Goal: Information Seeking & Learning: Learn about a topic

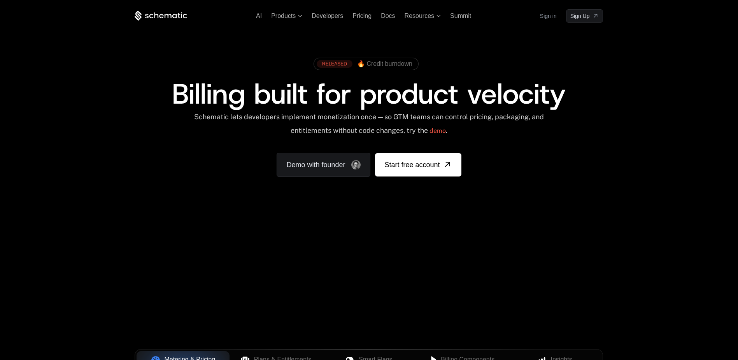
click at [281, 234] on div "Your browser does not support the video tag." at bounding box center [369, 230] width 506 height 328
drag, startPoint x: 274, startPoint y: 226, endPoint x: 237, endPoint y: 228, distance: 37.0
click at [237, 228] on div "AI Products Developers Pricing Docs Resources Summit Sign in Sign Up RELEASED 🔥…" at bounding box center [369, 116] width 738 height 233
click at [338, 60] on div "RELEASED" at bounding box center [335, 64] width 36 height 8
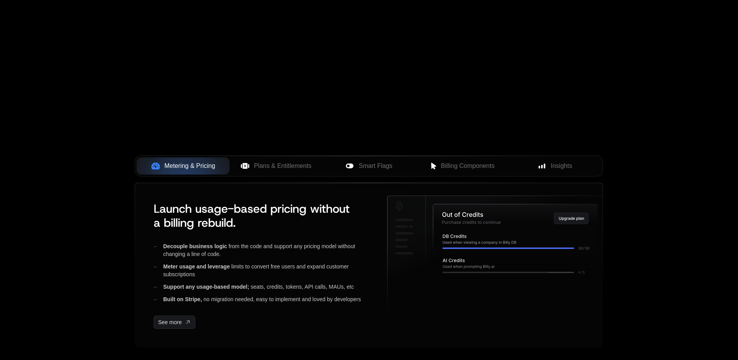
scroll to position [195, 0]
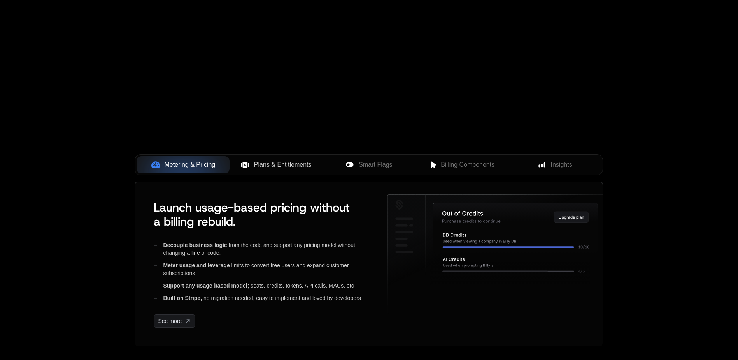
click at [262, 162] on span "Plans & Entitlements" at bounding box center [283, 164] width 58 height 9
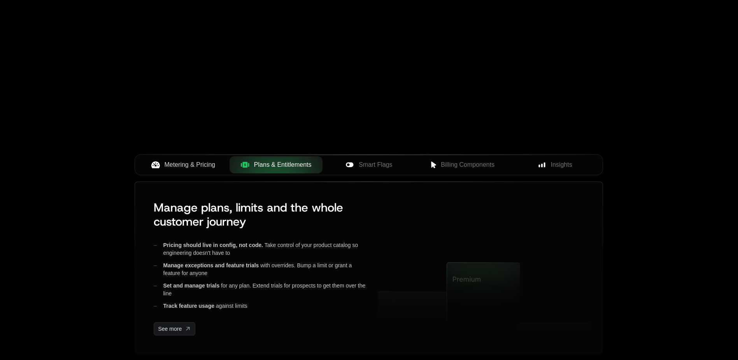
click at [209, 161] on span "Metering & Pricing" at bounding box center [190, 164] width 51 height 9
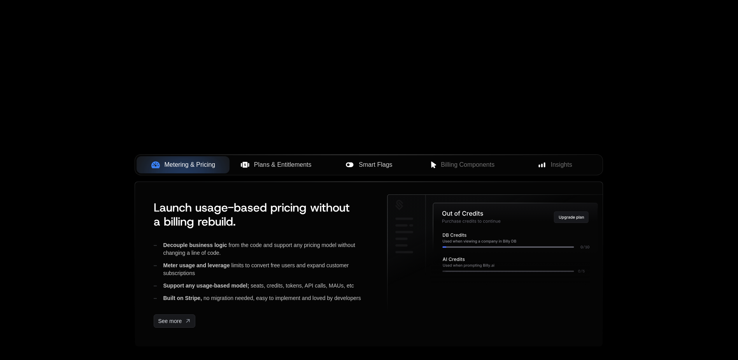
click at [357, 165] on div "Smart Flags" at bounding box center [369, 164] width 81 height 9
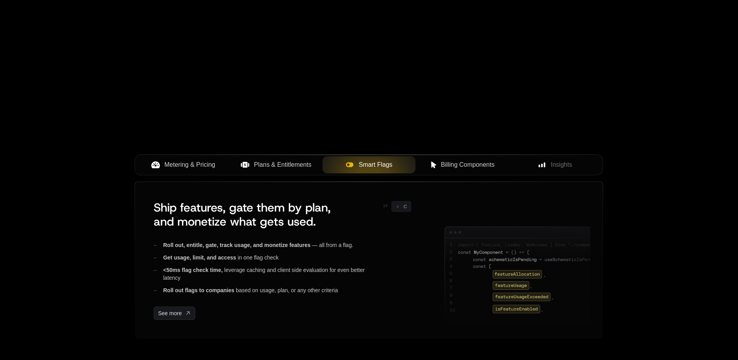
click at [473, 165] on span "Billing Components" at bounding box center [468, 164] width 54 height 9
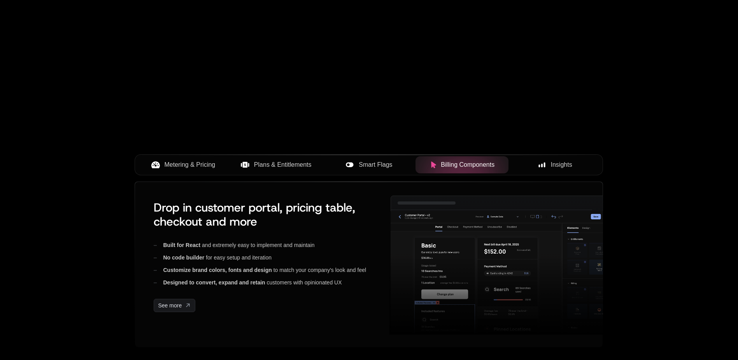
click at [558, 162] on span "Insights" at bounding box center [561, 164] width 21 height 9
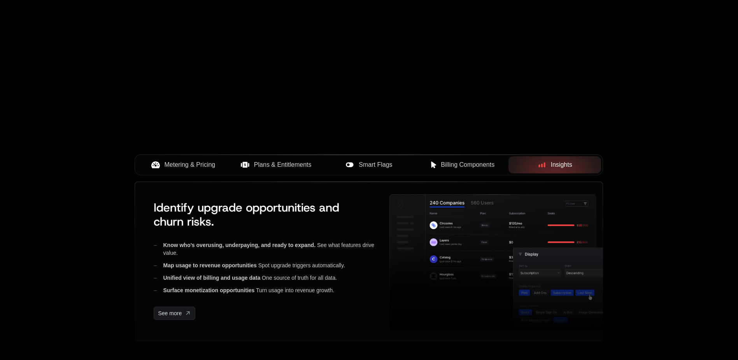
click at [202, 165] on span "Metering & Pricing" at bounding box center [190, 164] width 51 height 9
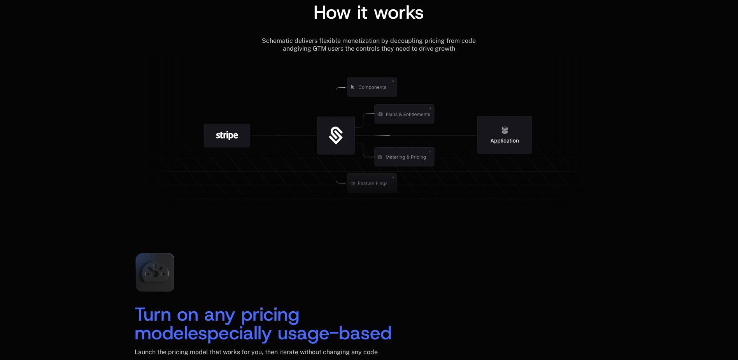
scroll to position [895, 0]
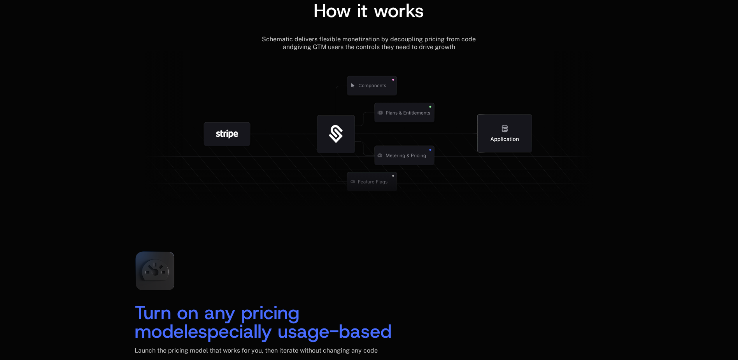
drag, startPoint x: 339, startPoint y: 139, endPoint x: 319, endPoint y: 109, distance: 35.9
click at [319, 109] on g at bounding box center [394, 181] width 719 height 273
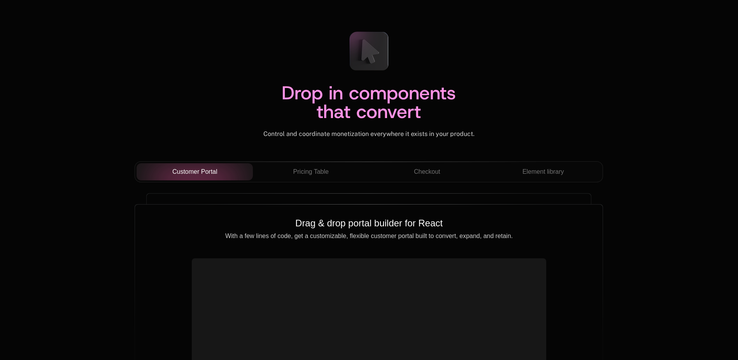
scroll to position [2724, 0]
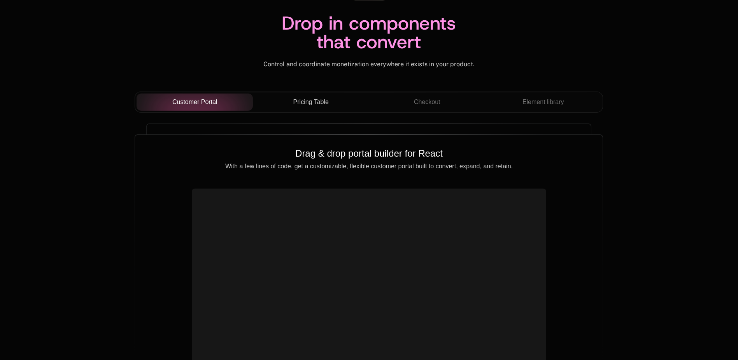
click at [331, 100] on div "Pricing Table" at bounding box center [311, 101] width 104 height 9
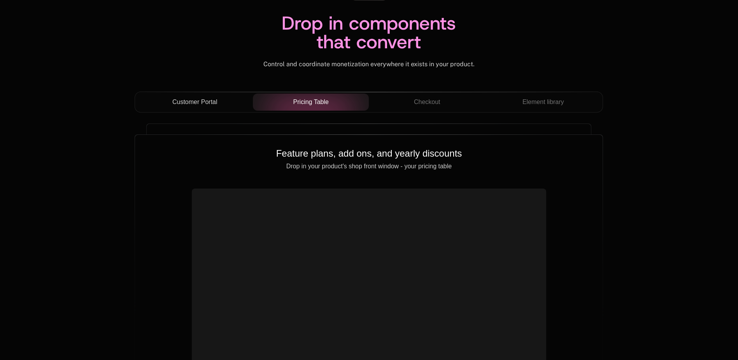
click at [208, 93] on button "Customer Portal" at bounding box center [195, 101] width 116 height 17
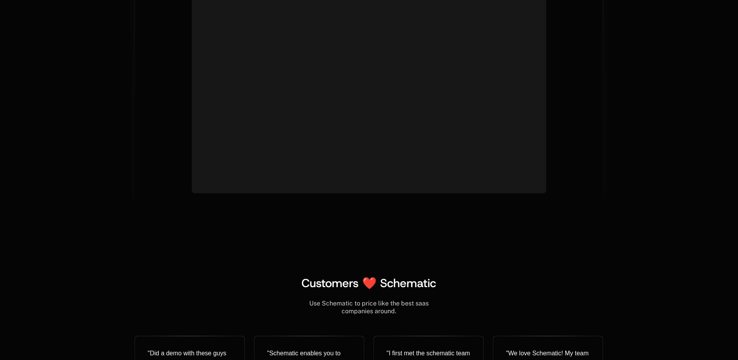
drag, startPoint x: 342, startPoint y: 129, endPoint x: 322, endPoint y: 103, distance: 32.7
click at [322, 103] on div at bounding box center [369, 93] width 354 height 199
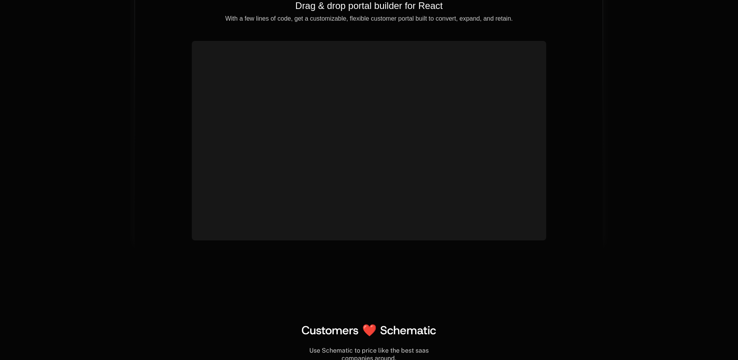
scroll to position [2802, 0]
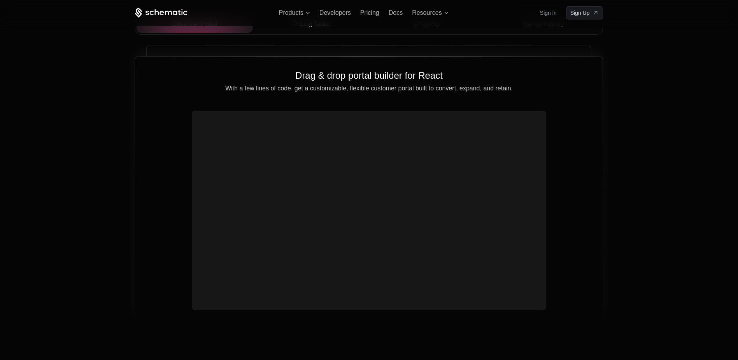
drag, startPoint x: 304, startPoint y: 157, endPoint x: 241, endPoint y: 124, distance: 71.5
click at [241, 124] on video at bounding box center [369, 201] width 348 height 174
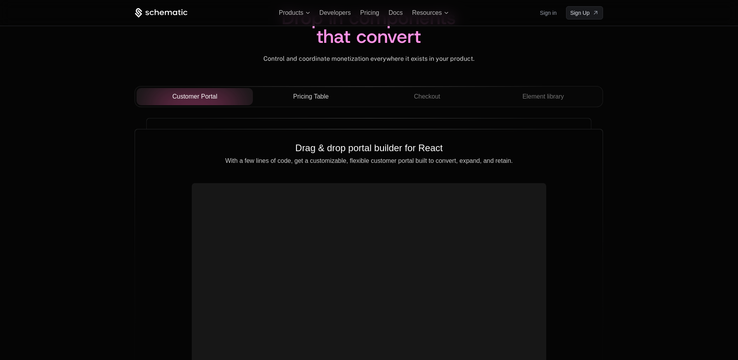
scroll to position [2724, 0]
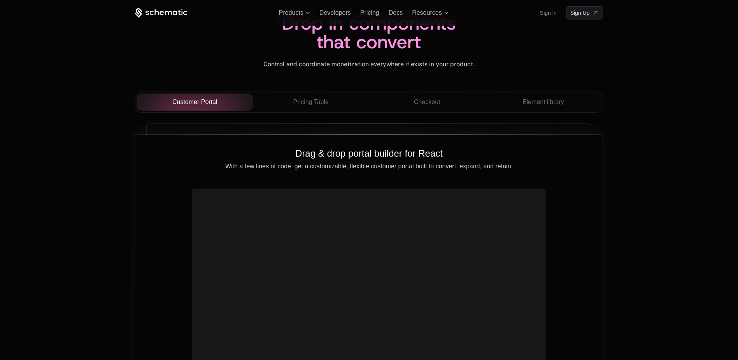
drag, startPoint x: 305, startPoint y: 98, endPoint x: 327, endPoint y: 203, distance: 106.6
click at [327, 211] on div "Customer Portal Pricing Table Checkout Element library Drag & drop portal build…" at bounding box center [369, 249] width 469 height 317
drag, startPoint x: 215, startPoint y: 131, endPoint x: 156, endPoint y: 207, distance: 96.3
click at [148, 134] on div "Drag & drop portal builder for React With a few lines of code, get a customizab…" at bounding box center [369, 134] width 469 height 0
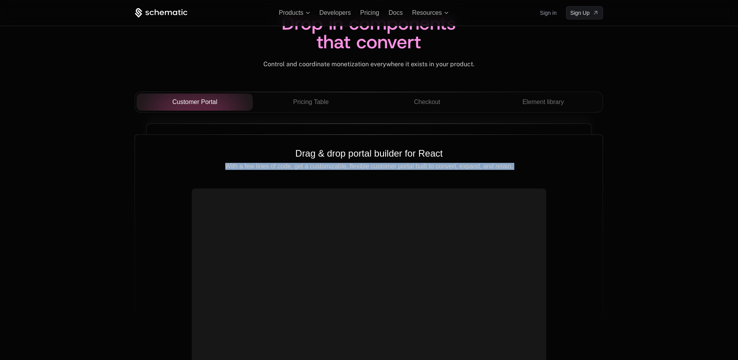
drag, startPoint x: 178, startPoint y: 164, endPoint x: 180, endPoint y: 129, distance: 35.1
click at [180, 134] on div "Drag & drop portal builder for React With a few lines of code, get a customizab…" at bounding box center [369, 134] width 469 height 0
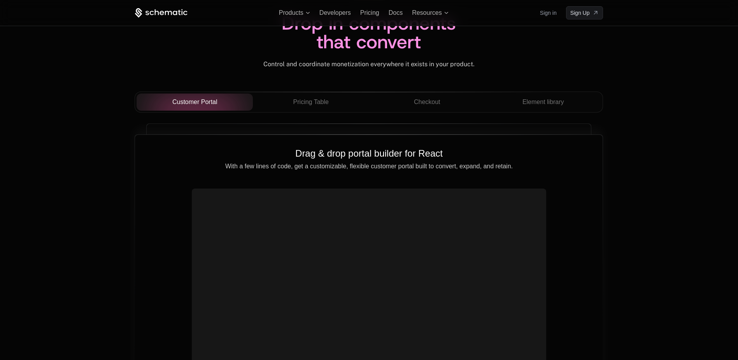
drag, startPoint x: 180, startPoint y: 129, endPoint x: 180, endPoint y: 157, distance: 28.4
click at [180, 157] on h2 "Drag & drop portal builder for React" at bounding box center [368, 153] width 443 height 12
drag, startPoint x: 180, startPoint y: 157, endPoint x: 293, endPoint y: 178, distance: 115.1
click at [293, 178] on div "Drag & drop portal builder for React With a few lines of code, get a customizab…" at bounding box center [369, 267] width 468 height 265
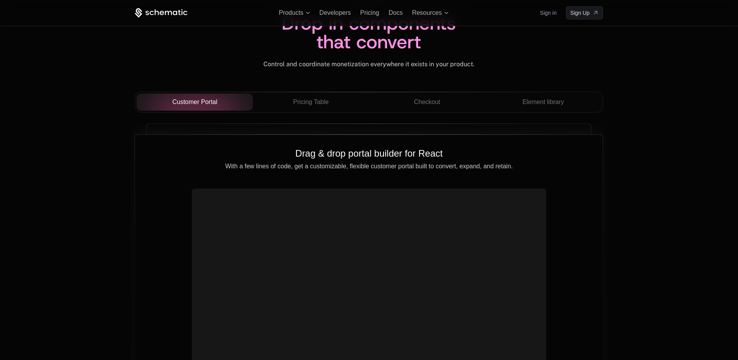
click at [266, 225] on video at bounding box center [369, 278] width 348 height 174
click at [261, 214] on video at bounding box center [369, 278] width 348 height 174
click at [359, 253] on div at bounding box center [369, 287] width 354 height 199
click at [431, 103] on span "Checkout" at bounding box center [427, 101] width 26 height 9
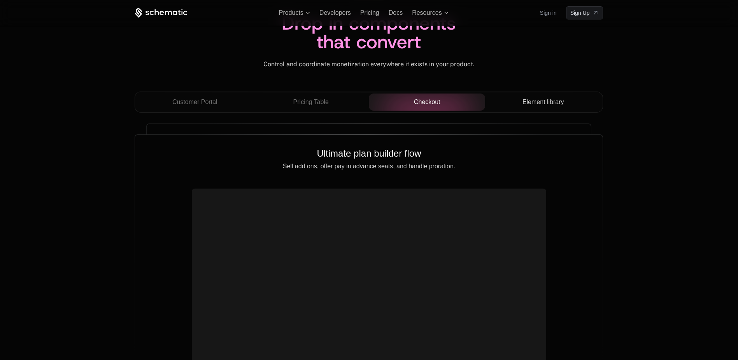
click at [535, 98] on span "Element library" at bounding box center [544, 101] width 42 height 9
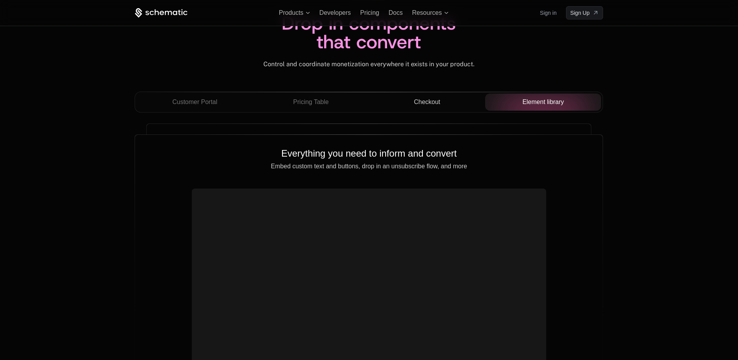
click at [455, 99] on div "Checkout" at bounding box center [427, 101] width 104 height 9
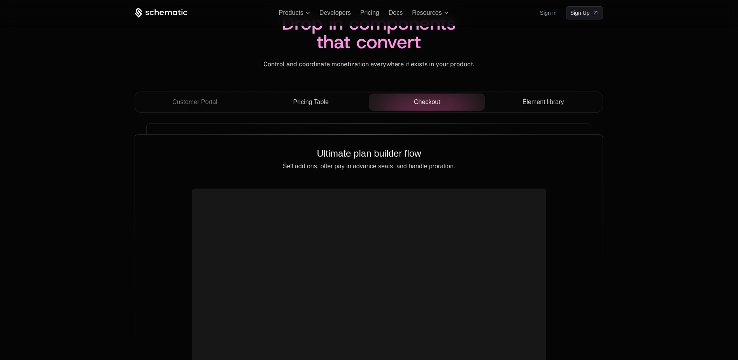
click at [302, 107] on button "Pricing Table" at bounding box center [311, 101] width 116 height 17
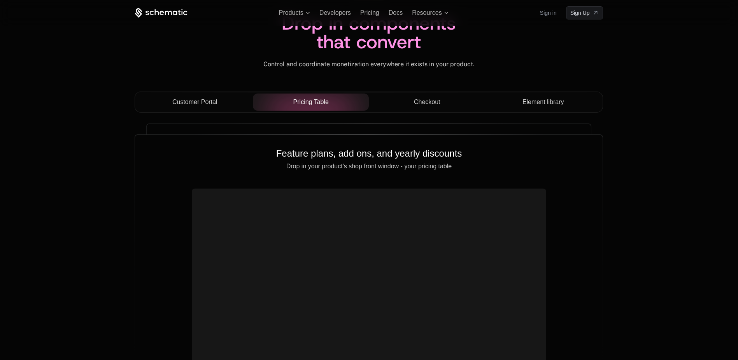
click at [210, 100] on span "Customer Portal" at bounding box center [194, 101] width 45 height 9
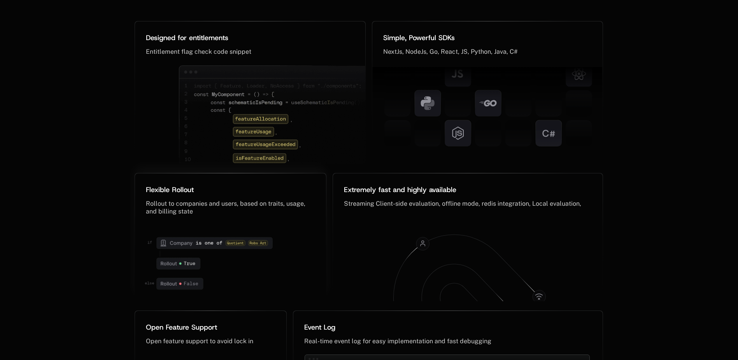
scroll to position [3792, 0]
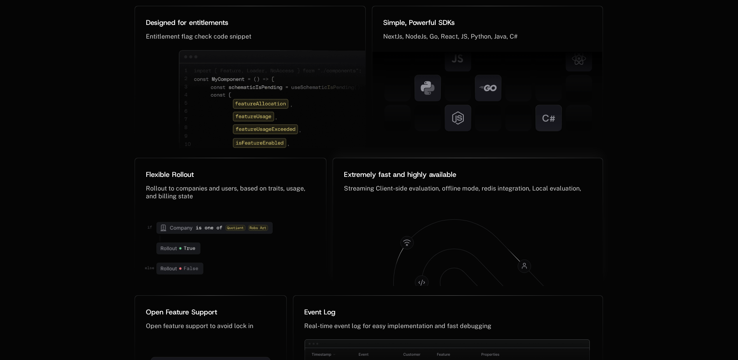
click at [406, 228] on icon at bounding box center [468, 246] width 255 height 84
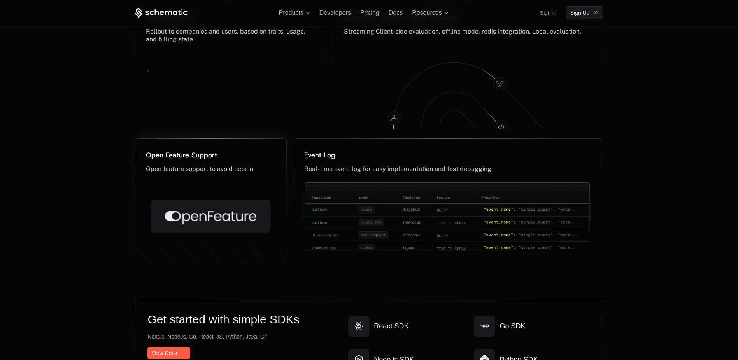
scroll to position [3832, 0]
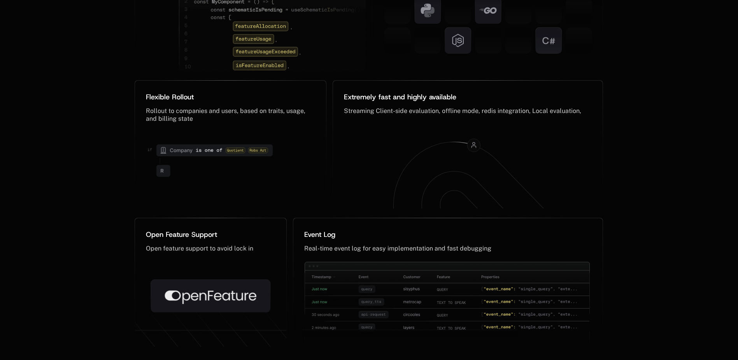
scroll to position [3785, 0]
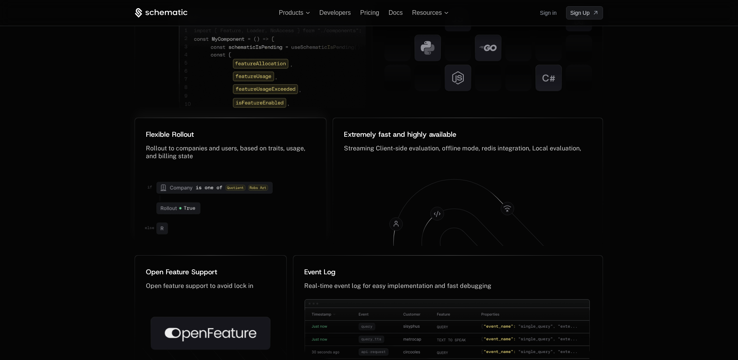
drag, startPoint x: 243, startPoint y: 187, endPoint x: 237, endPoint y: 191, distance: 7.9
click at [238, 191] on g at bounding box center [209, 208] width 128 height 52
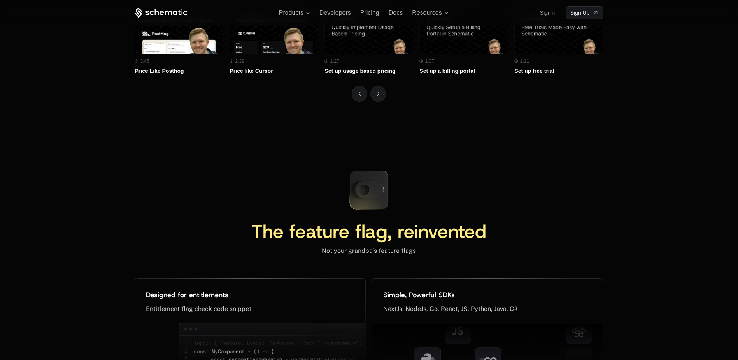
scroll to position [3348, 0]
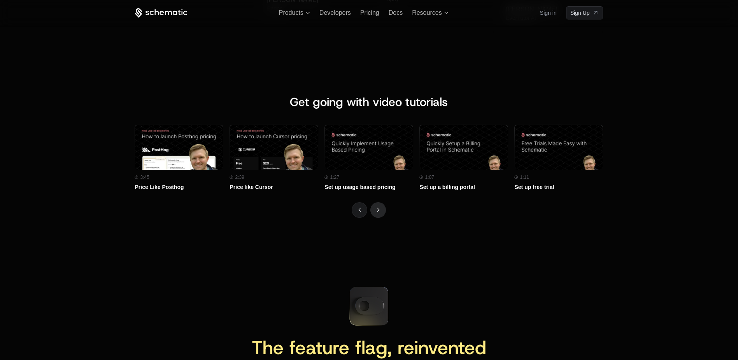
click at [375, 211] on button "Next" at bounding box center [378, 210] width 16 height 16
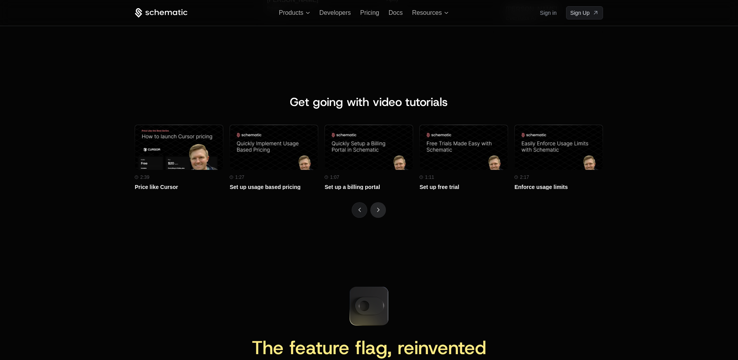
click at [375, 211] on button "Next" at bounding box center [378, 210] width 16 height 16
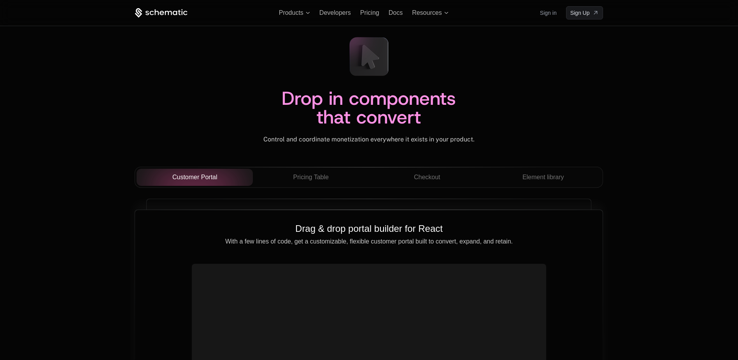
scroll to position [2648, 0]
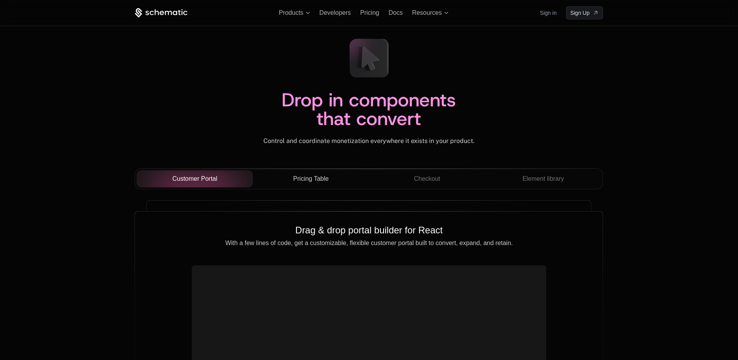
click at [299, 185] on button "Pricing Table" at bounding box center [311, 178] width 116 height 17
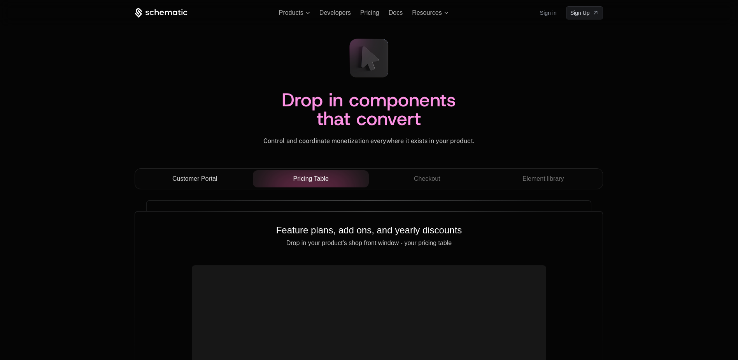
click at [226, 177] on div "Customer Portal" at bounding box center [195, 178] width 104 height 9
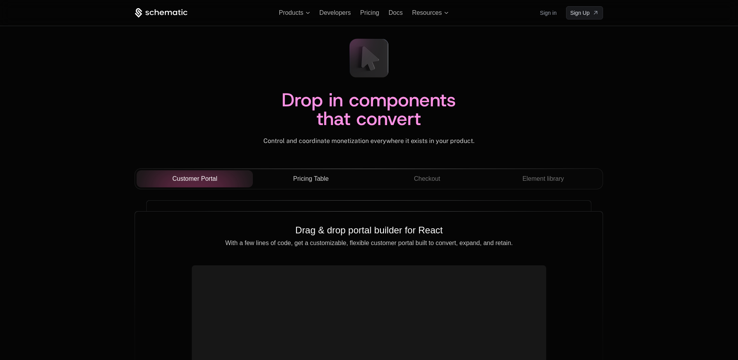
click at [299, 174] on span "Pricing Table" at bounding box center [310, 178] width 35 height 9
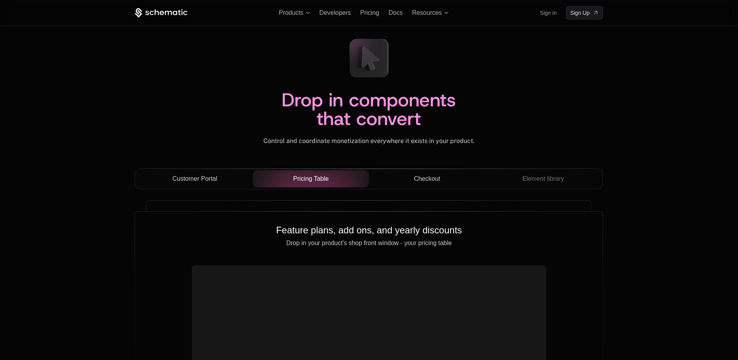
click at [413, 174] on div "Checkout" at bounding box center [427, 178] width 104 height 9
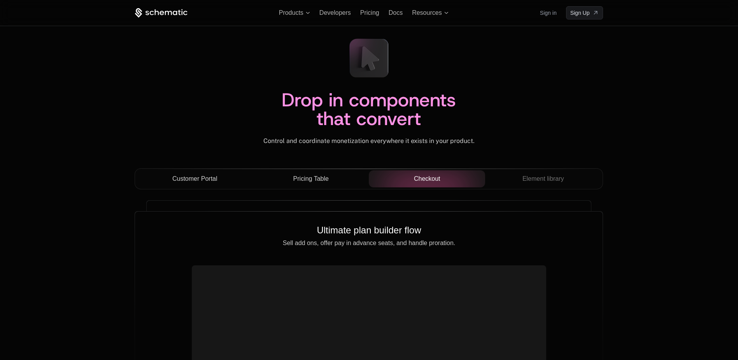
click at [216, 170] on button "Customer Portal" at bounding box center [195, 178] width 116 height 17
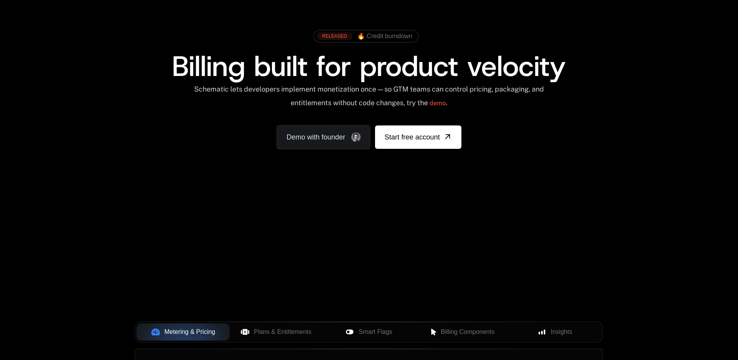
scroll to position [0, 0]
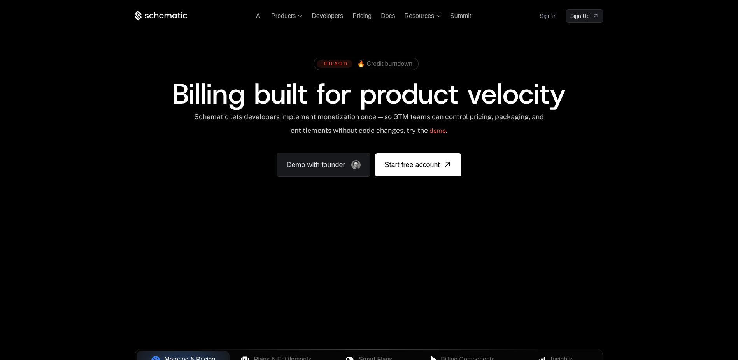
drag, startPoint x: 362, startPoint y: 247, endPoint x: 352, endPoint y: 222, distance: 26.7
click at [352, 222] on div "AI Products Developers Pricing Docs Resources Summit Sign in Sign Up RELEASED 🔥…" at bounding box center [369, 278] width 738 height 557
drag, startPoint x: 352, startPoint y: 222, endPoint x: 323, endPoint y: 239, distance: 33.5
click at [448, 283] on div "Your browser does not support the video tag." at bounding box center [369, 230] width 506 height 328
drag, startPoint x: 413, startPoint y: 263, endPoint x: 371, endPoint y: 278, distance: 44.0
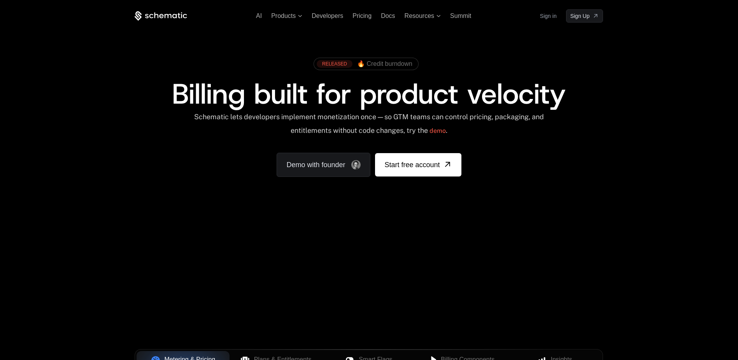
drag, startPoint x: 371, startPoint y: 278, endPoint x: 352, endPoint y: 276, distance: 19.2
drag, startPoint x: 352, startPoint y: 276, endPoint x: 329, endPoint y: 264, distance: 25.9
click at [329, 264] on div "Your browser does not support the video tag." at bounding box center [369, 230] width 506 height 328
